Goal: Find specific page/section: Find specific page/section

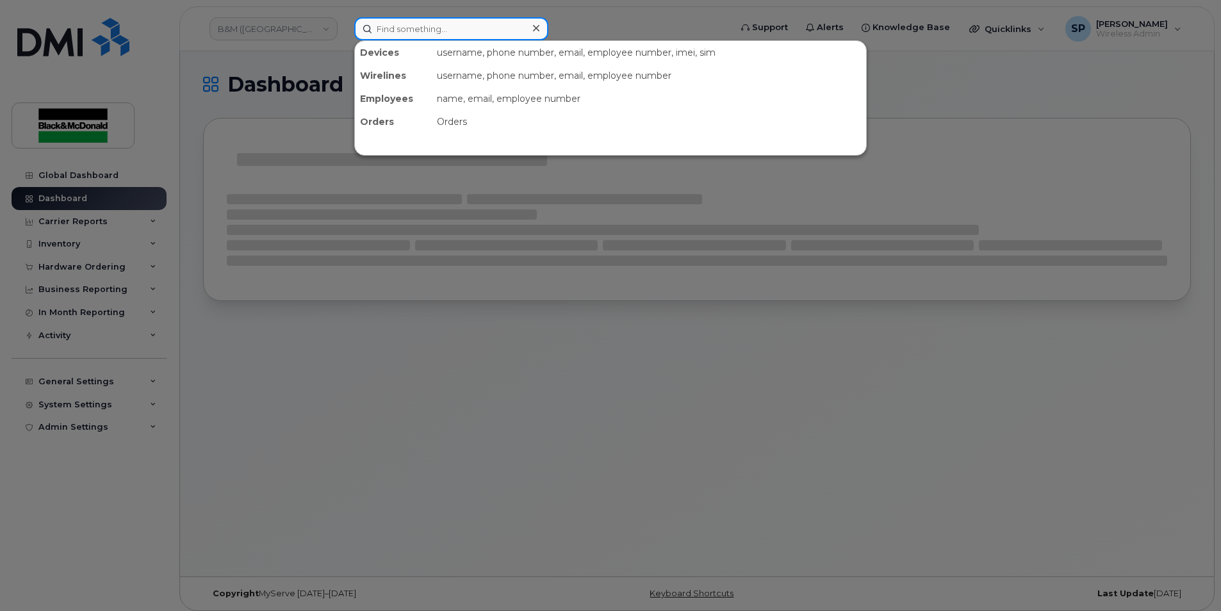
click at [400, 32] on input at bounding box center [451, 28] width 194 height 23
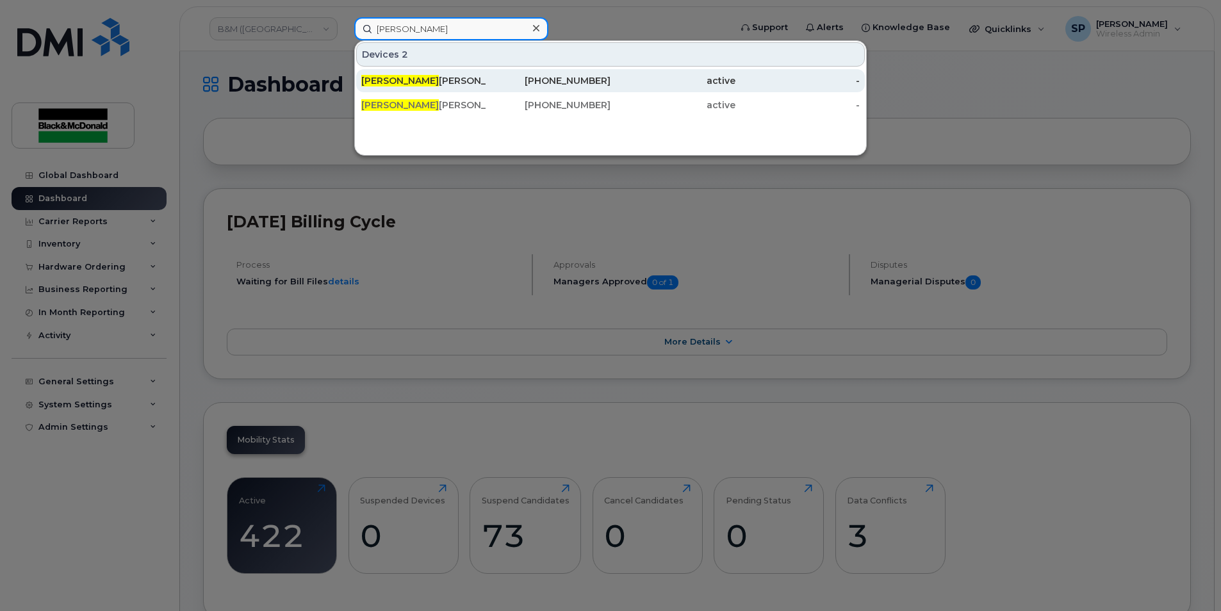
type input "benjamin"
click at [445, 86] on div "Benjamin Mclearn" at bounding box center [423, 80] width 125 height 13
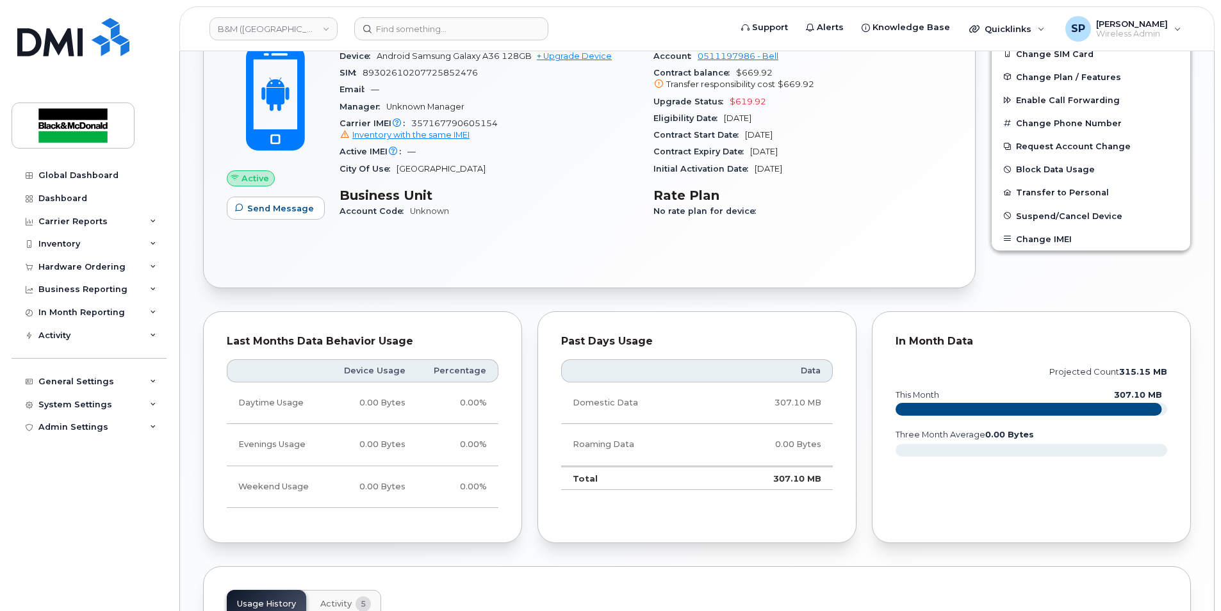
scroll to position [210, 0]
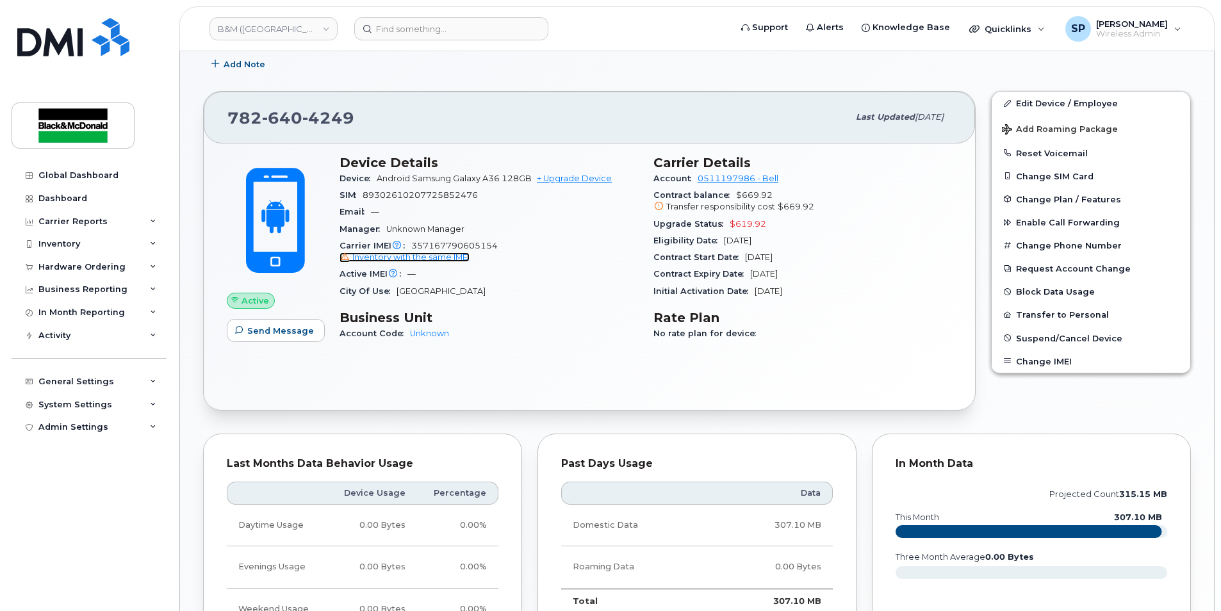
click at [409, 254] on span "Inventory with the same IMEI" at bounding box center [410, 257] width 117 height 10
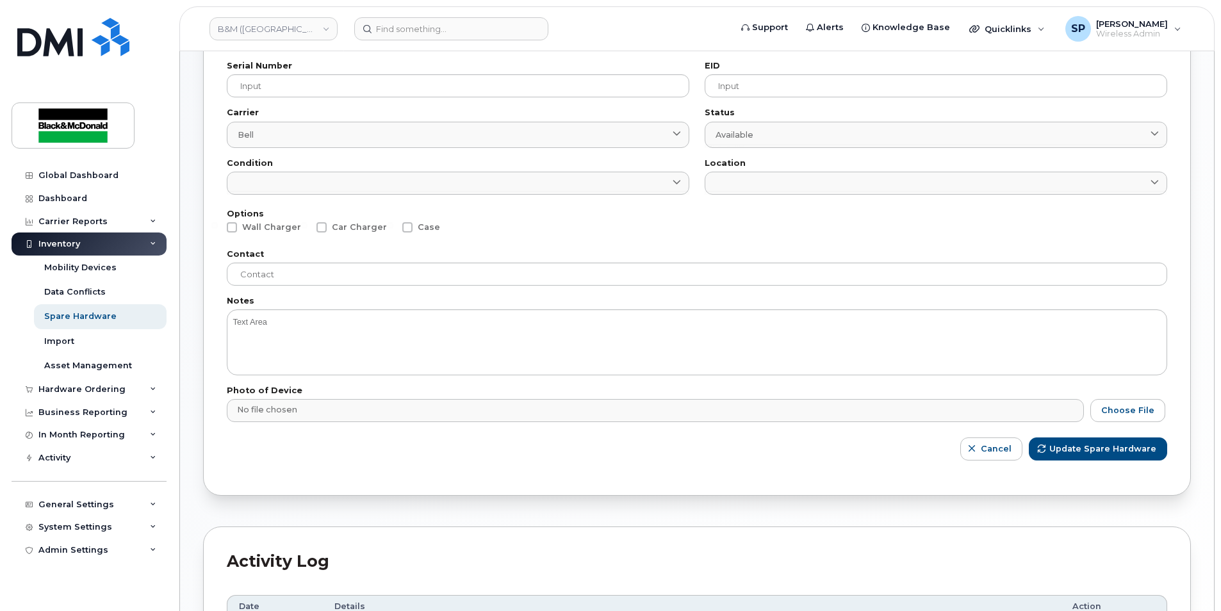
scroll to position [312, 0]
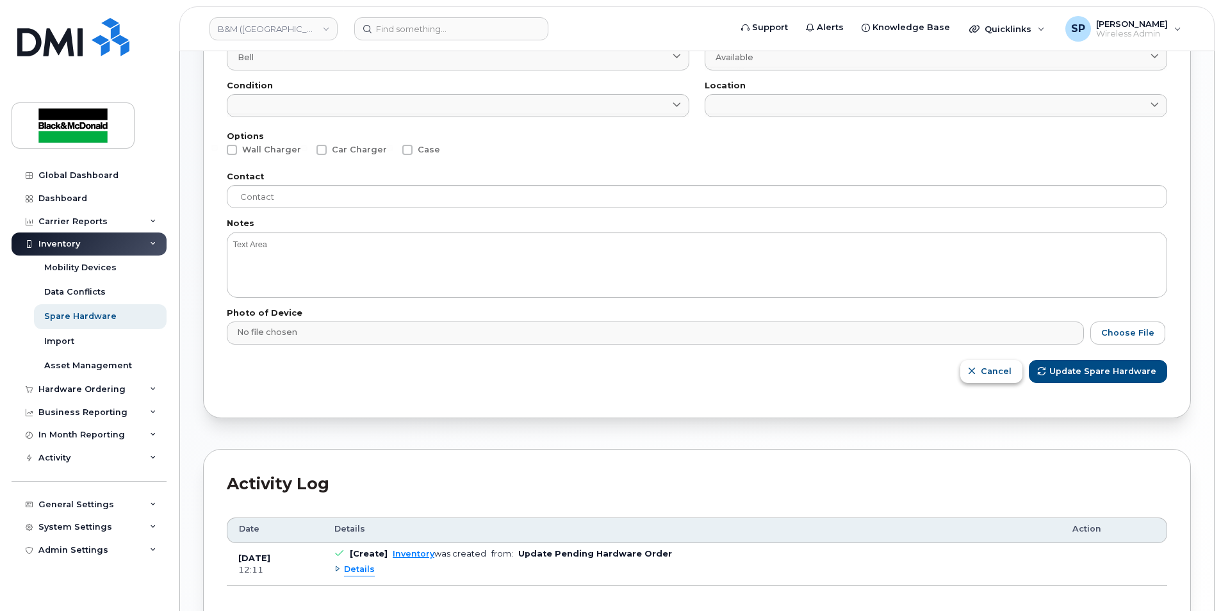
click at [995, 377] on span "Cancel" at bounding box center [996, 371] width 31 height 12
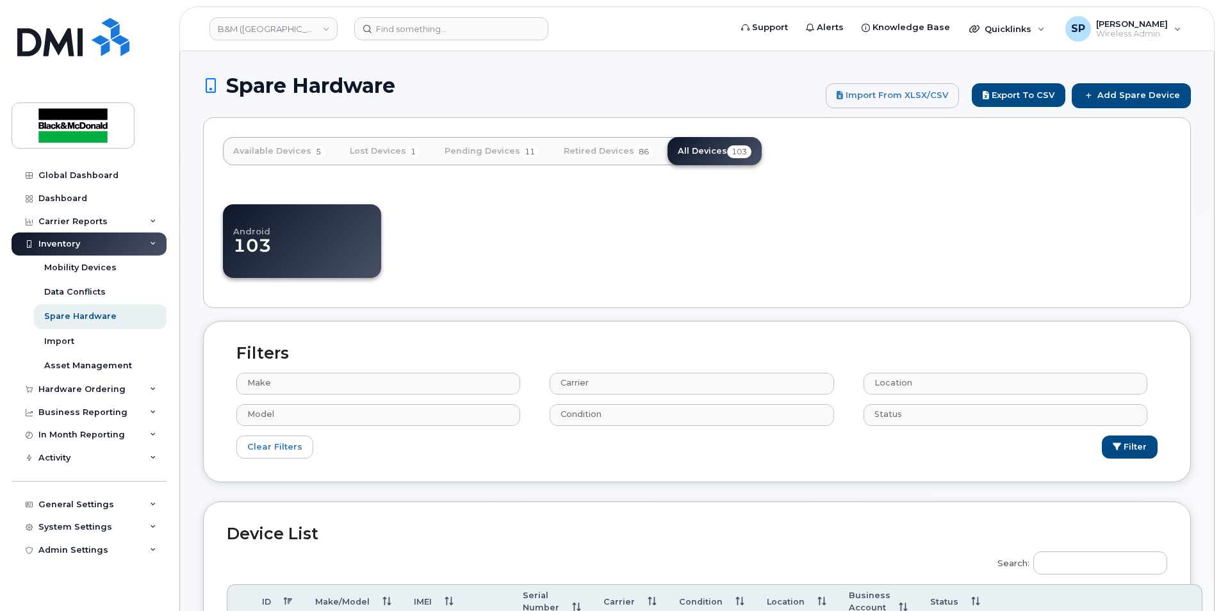
select select
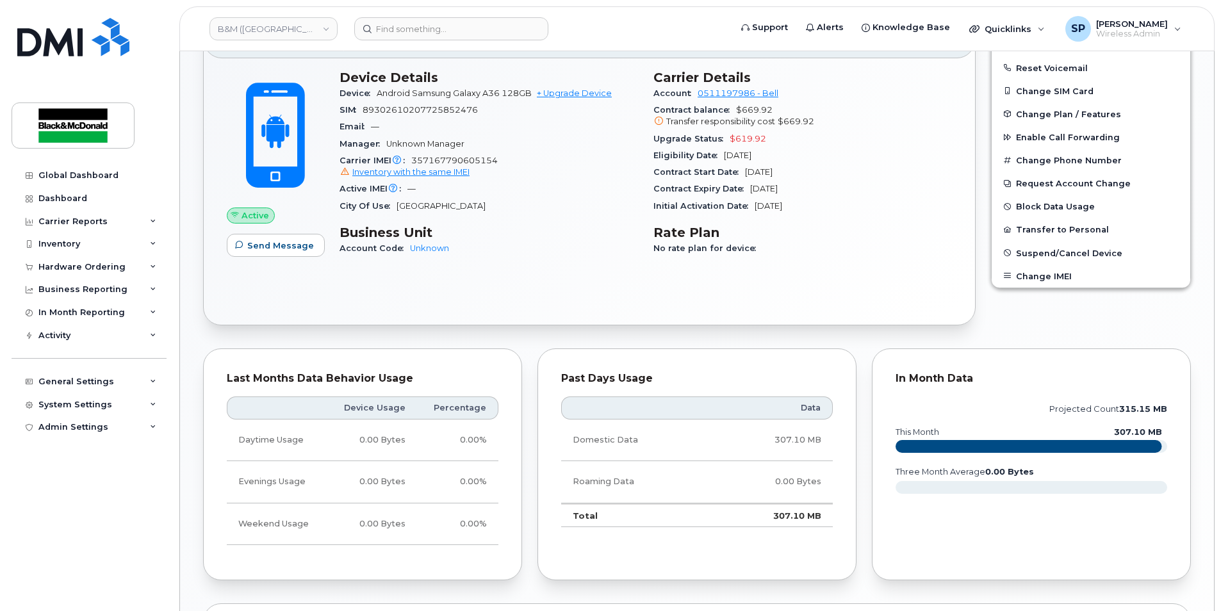
scroll to position [294, 0]
click at [415, 247] on link "Unknown" at bounding box center [429, 249] width 39 height 10
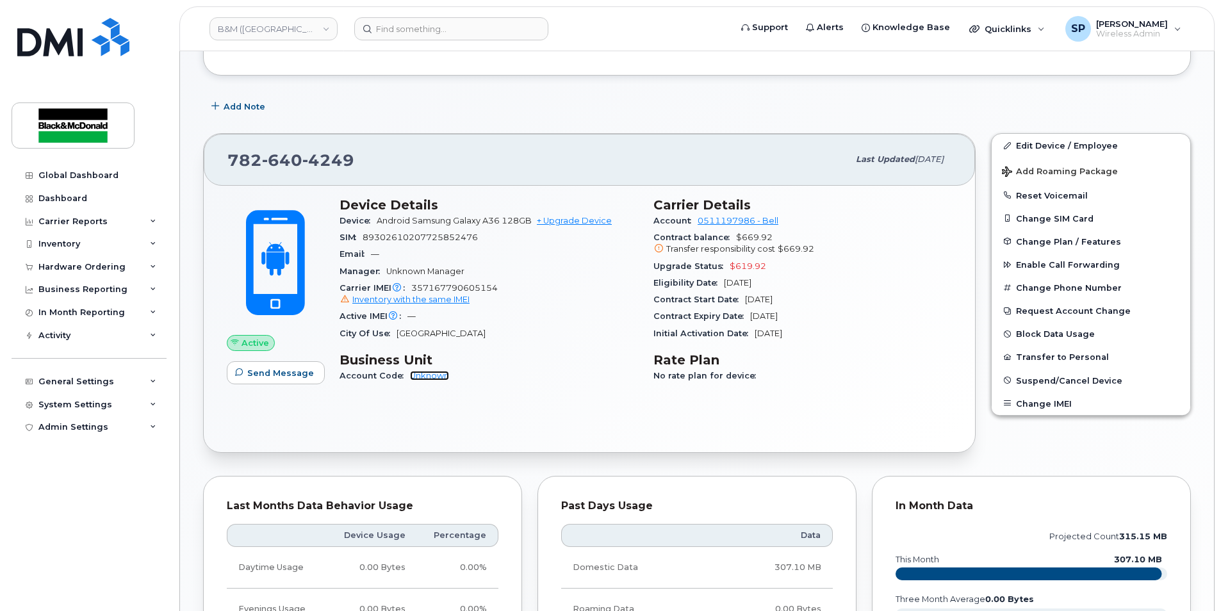
scroll to position [0, 0]
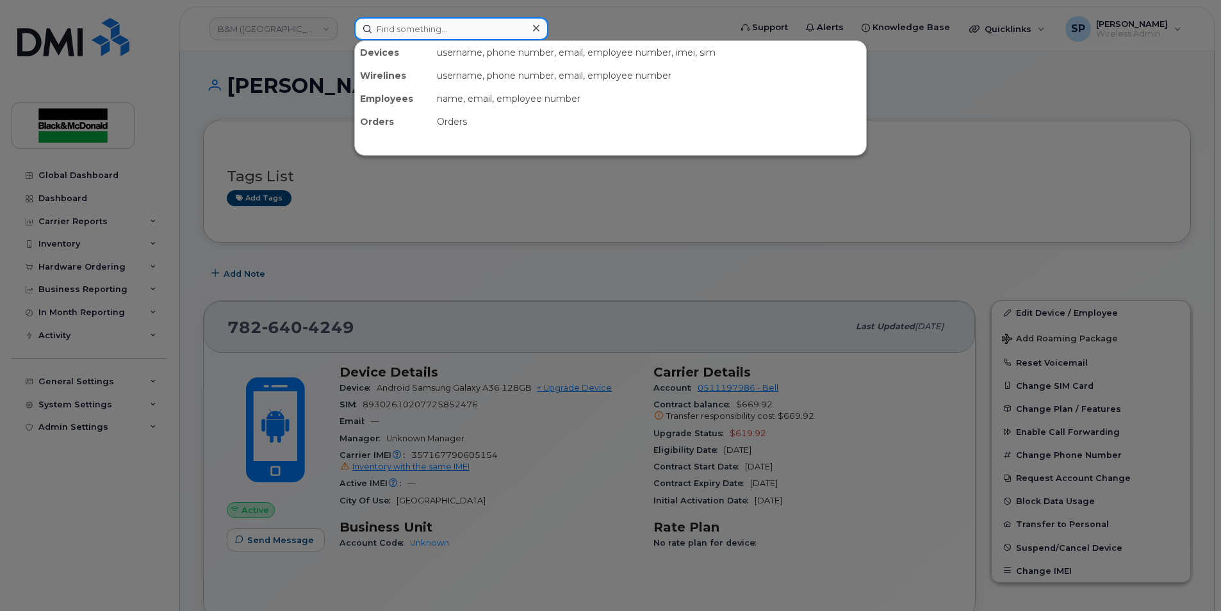
click at [496, 18] on input at bounding box center [451, 28] width 194 height 23
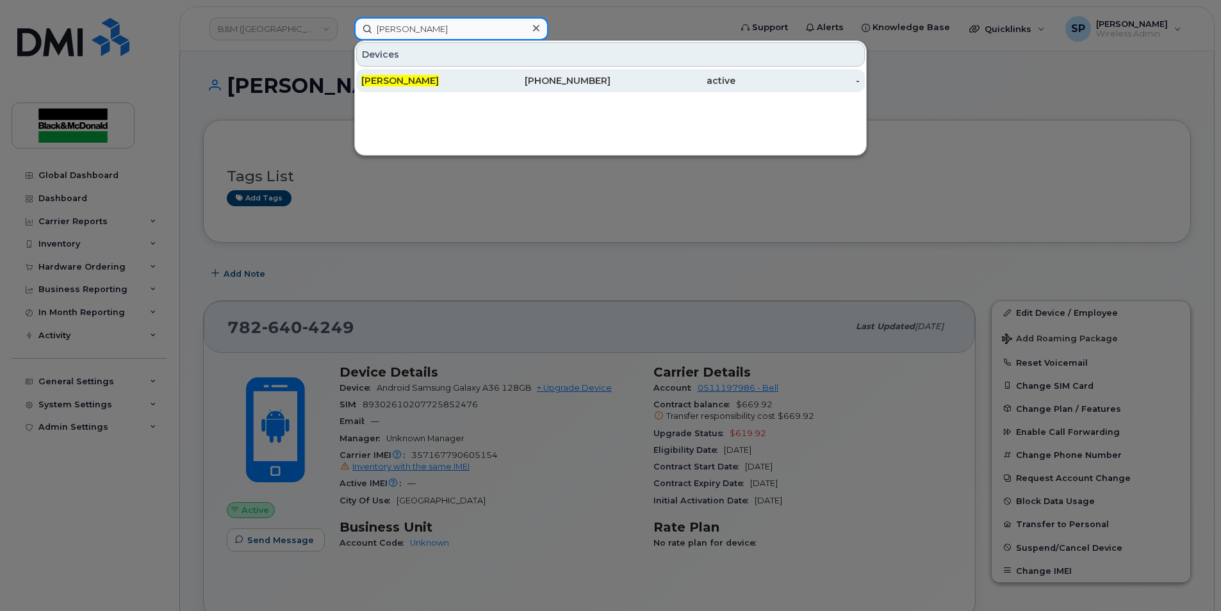
type input "cody arnold"
click at [452, 80] on div "Cody Arnold" at bounding box center [423, 80] width 125 height 13
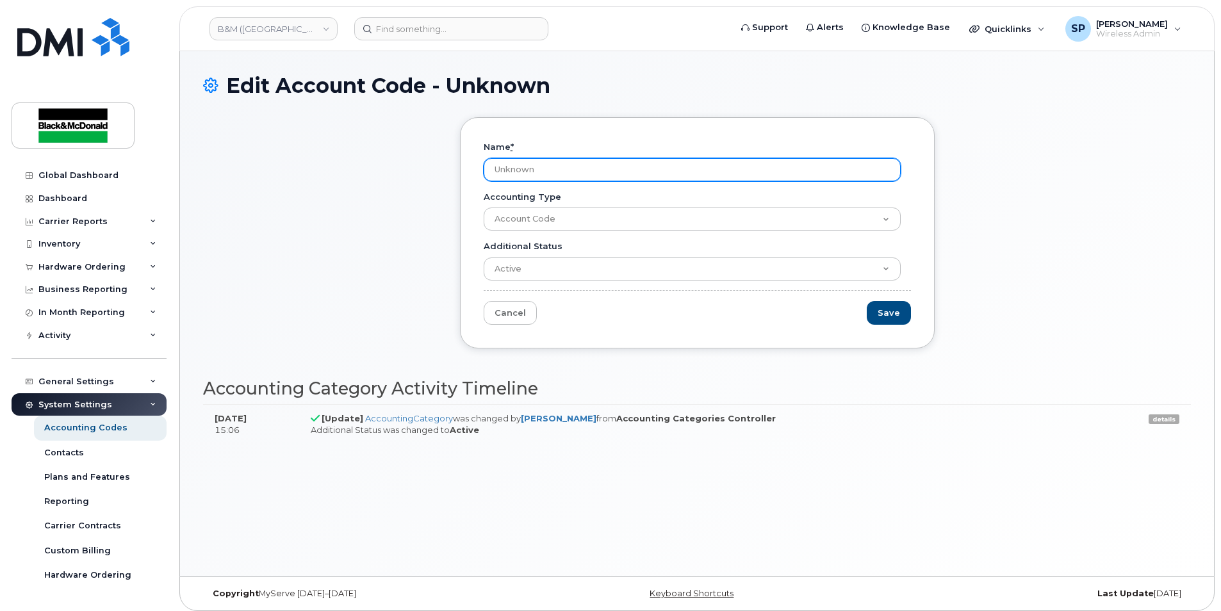
click at [607, 169] on input "Unknown" at bounding box center [692, 169] width 417 height 23
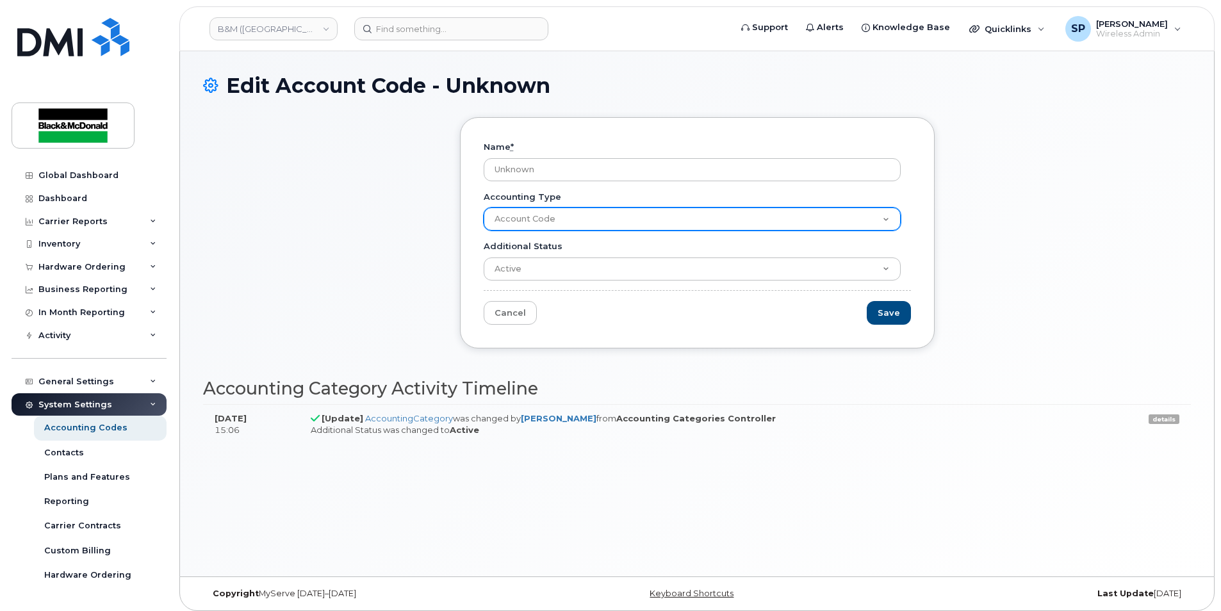
click at [536, 219] on select "Account Code" at bounding box center [692, 219] width 417 height 23
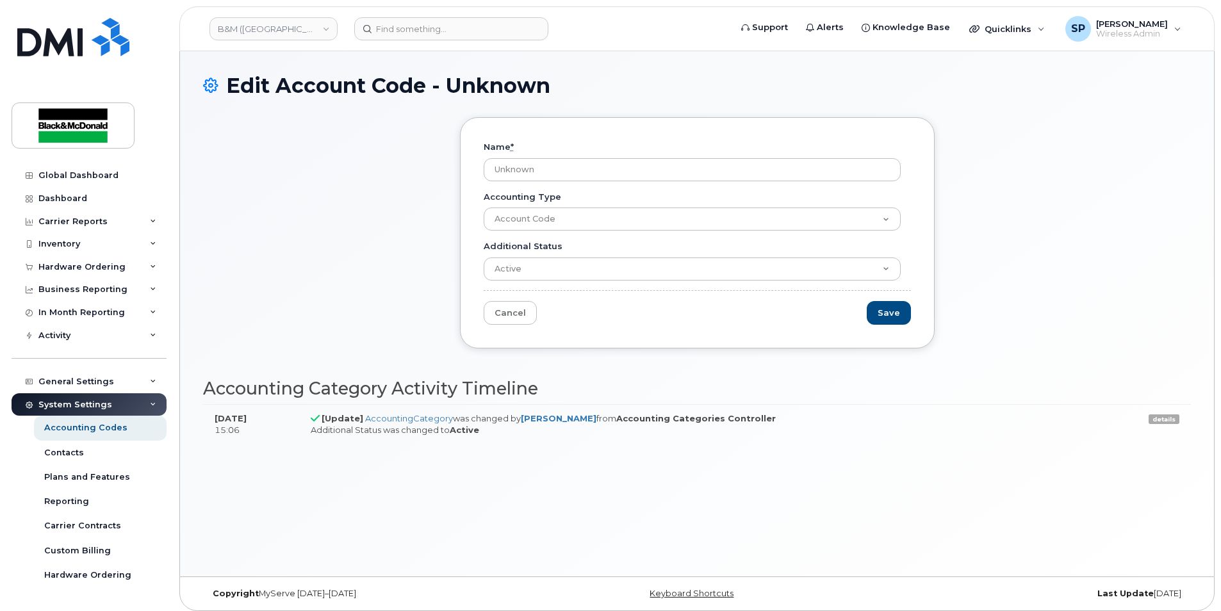
click at [469, 211] on div "Name * Unknown Accounting Type Account Code Additional Status Active Suspended …" at bounding box center [697, 232] width 475 height 231
click at [517, 167] on input "Unknown" at bounding box center [692, 169] width 417 height 23
drag, startPoint x: 549, startPoint y: 167, endPoint x: 491, endPoint y: 169, distance: 58.4
click at [491, 169] on input "Unknown" at bounding box center [692, 169] width 417 height 23
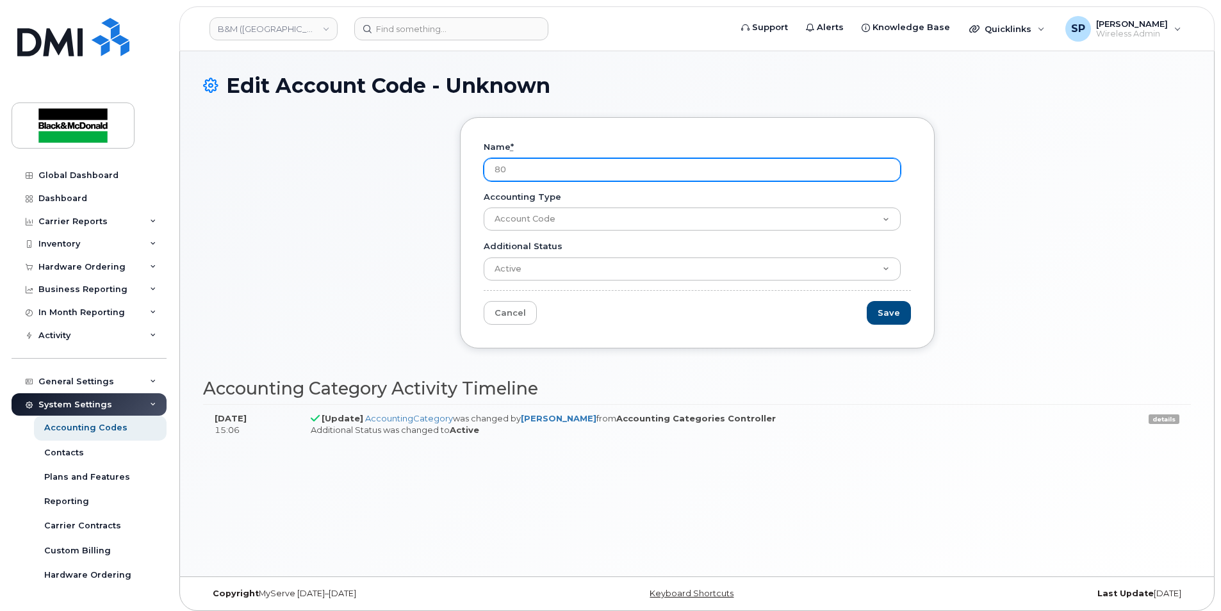
type input "8"
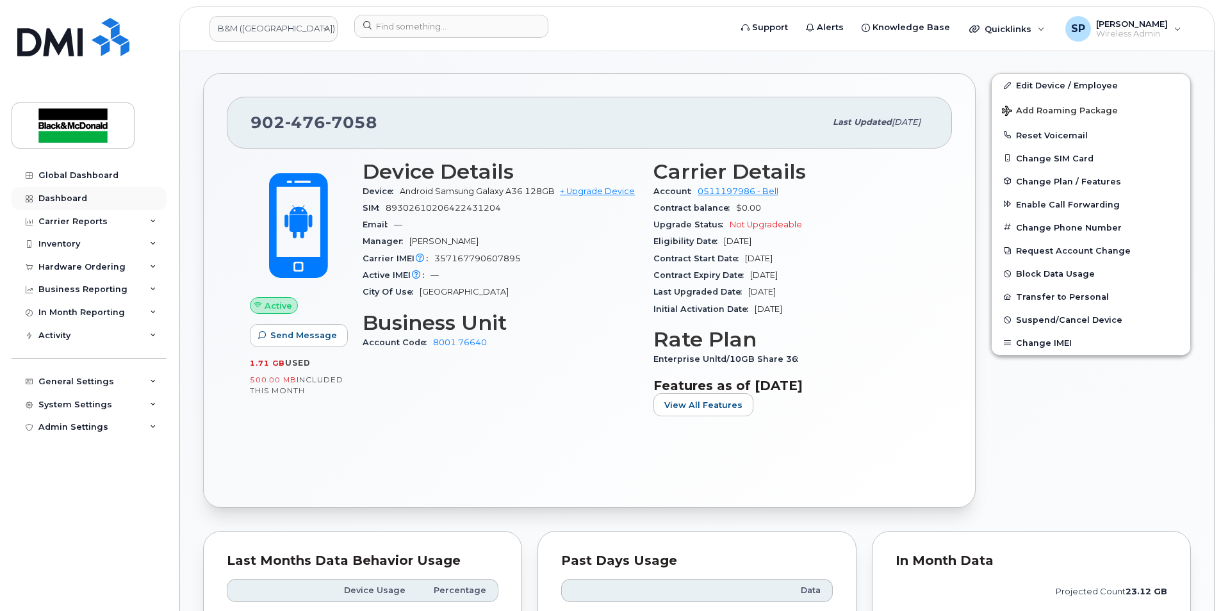
scroll to position [254, 0]
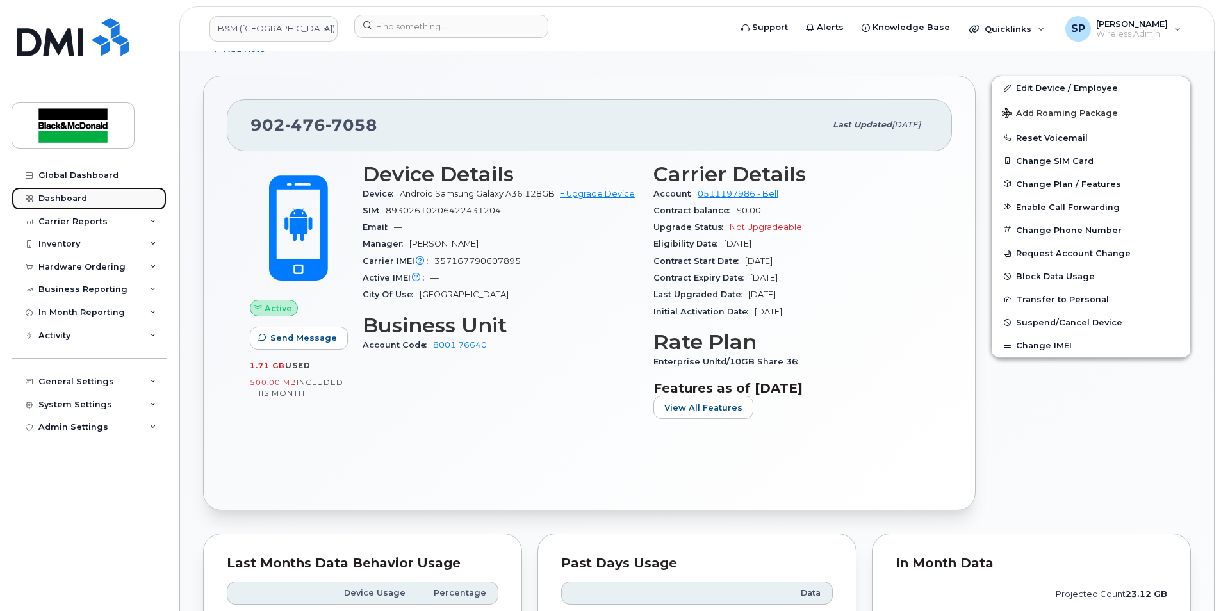
click at [92, 196] on link "Dashboard" at bounding box center [89, 198] width 155 height 23
